Goal: Transaction & Acquisition: Register for event/course

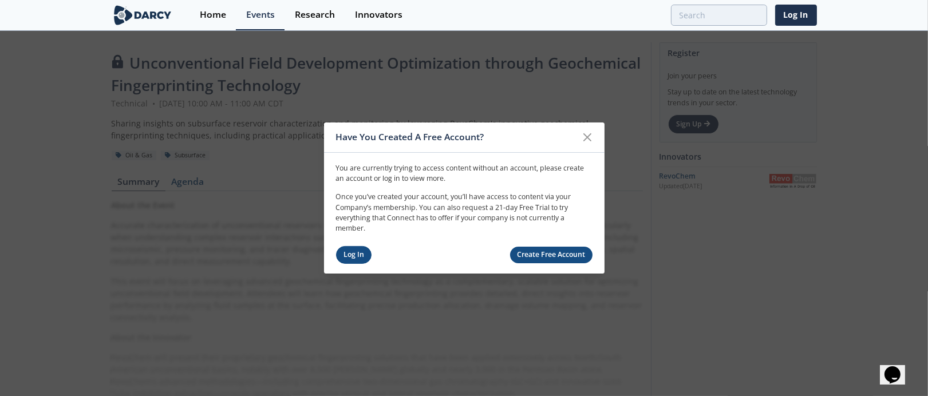
click at [350, 258] on link "Log In" at bounding box center [354, 255] width 36 height 18
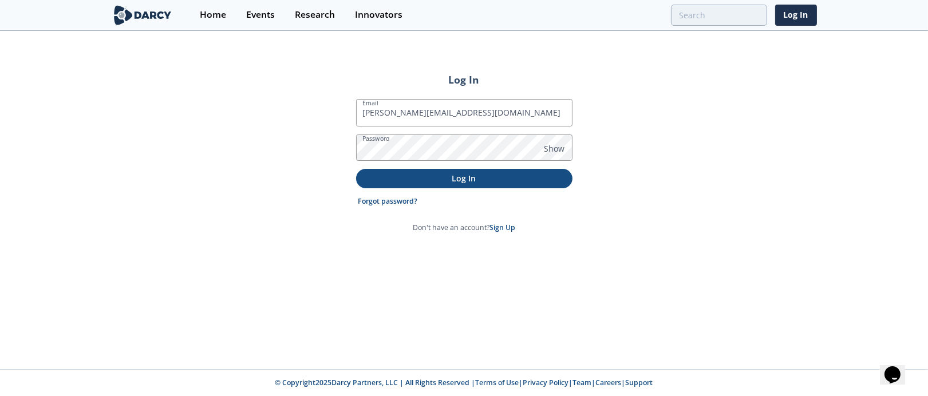
click at [428, 172] on p "Log In" at bounding box center [464, 178] width 200 height 12
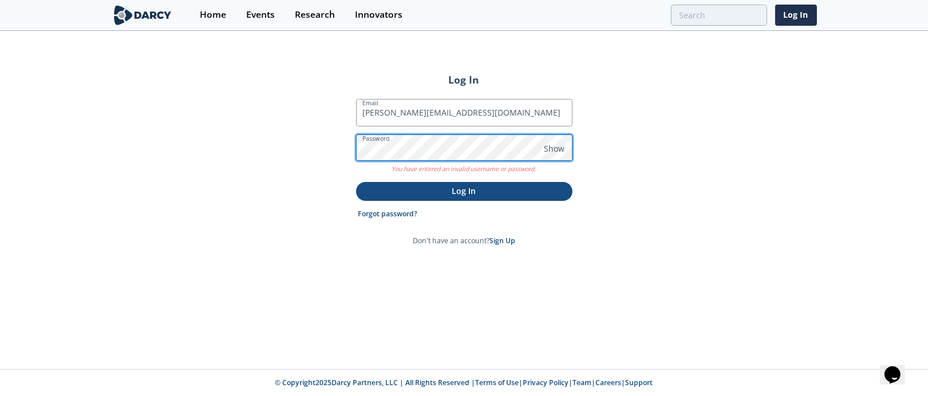
click at [339, 149] on div "Log In Email [PERSON_NAME][EMAIL_ADDRESS][DOMAIN_NAME] Password Show You have e…" at bounding box center [464, 200] width 928 height 337
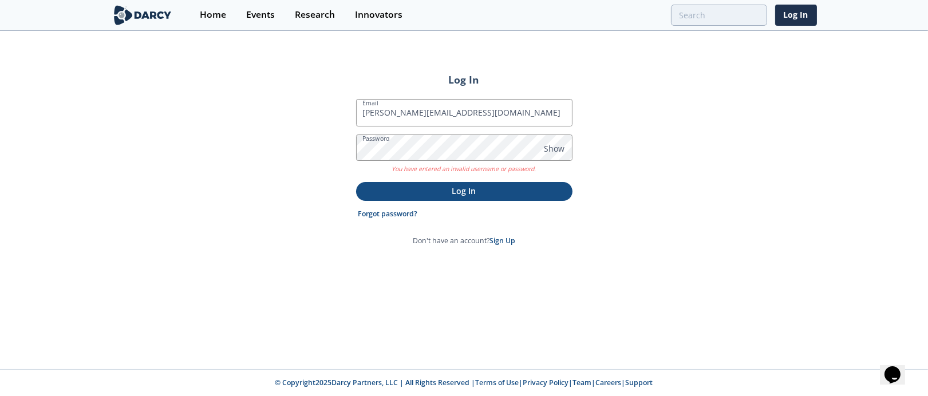
click at [439, 189] on p "Log In" at bounding box center [464, 191] width 200 height 12
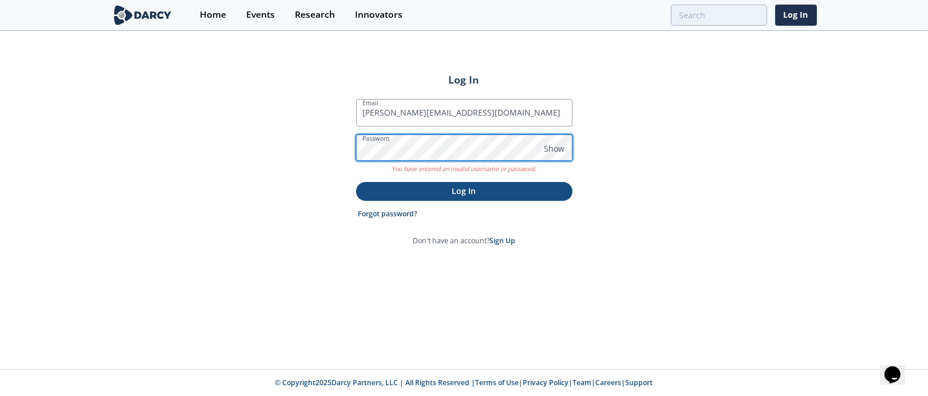
click at [344, 148] on div "Log In Email [PERSON_NAME][EMAIL_ADDRESS][DOMAIN_NAME] Password Show You have e…" at bounding box center [464, 200] width 928 height 337
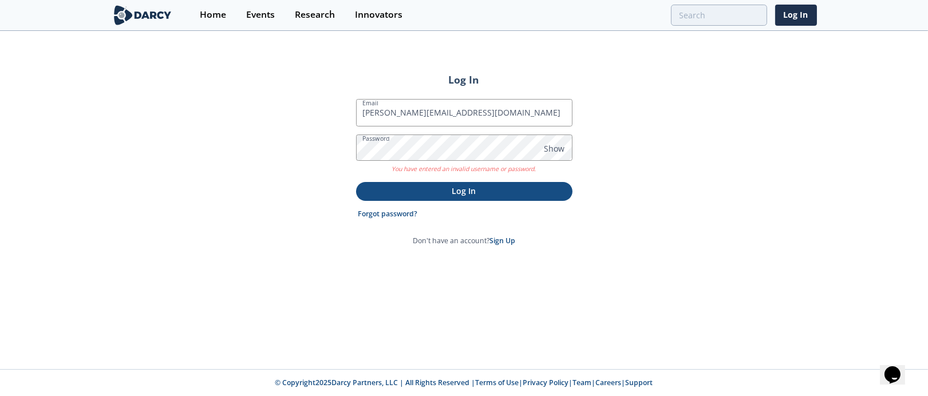
click at [450, 192] on p "Log In" at bounding box center [464, 191] width 200 height 12
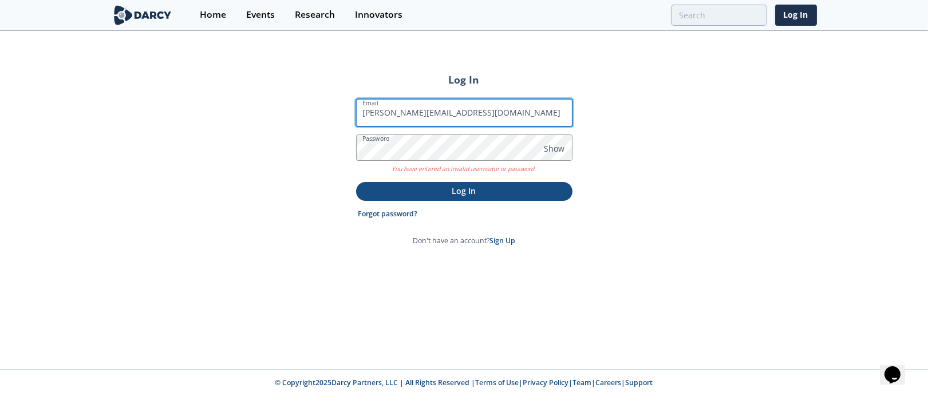
click at [428, 116] on input "[PERSON_NAME][EMAIL_ADDRESS][DOMAIN_NAME]" at bounding box center [464, 112] width 217 height 27
type input "[PERSON_NAME][EMAIL_ADDRESS][DOMAIN_NAME]"
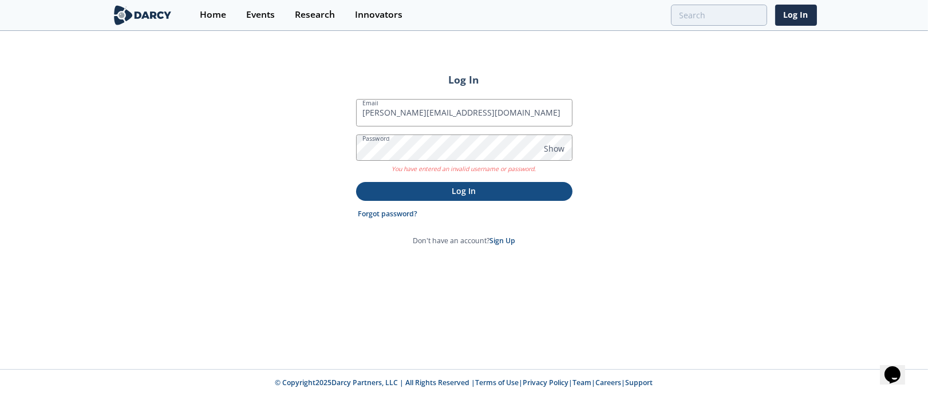
click at [456, 192] on p "Log In" at bounding box center [464, 191] width 200 height 12
click at [451, 192] on p "Log In" at bounding box center [464, 191] width 200 height 12
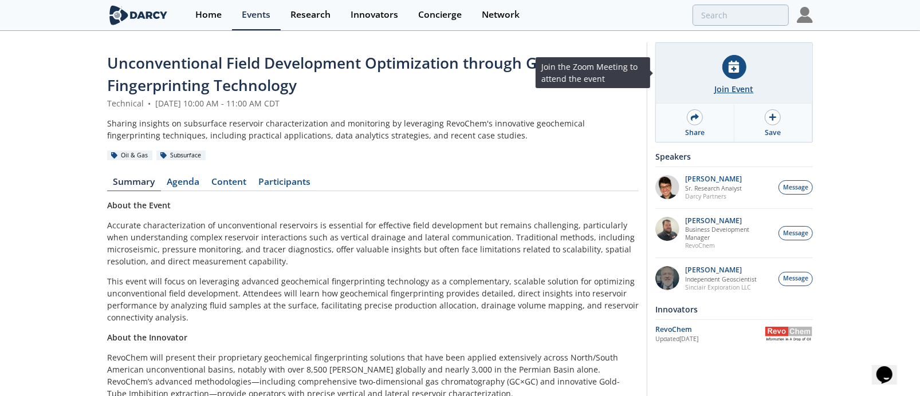
click at [738, 90] on div "Join Event" at bounding box center [734, 89] width 39 height 12
